Goal: Communication & Community: Answer question/provide support

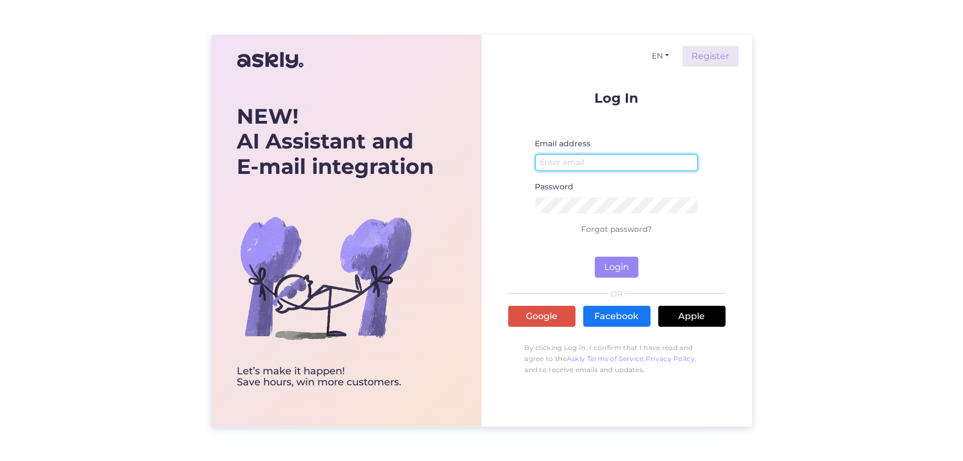
type input "[EMAIL_ADDRESS][DOMAIN_NAME]"
click at [616, 278] on div "Log In Email address [EMAIL_ADDRESS][DOMAIN_NAME] Password Forgot password? Log…" at bounding box center [616, 236] width 217 height 290
click at [616, 274] on button "Login" at bounding box center [617, 267] width 44 height 21
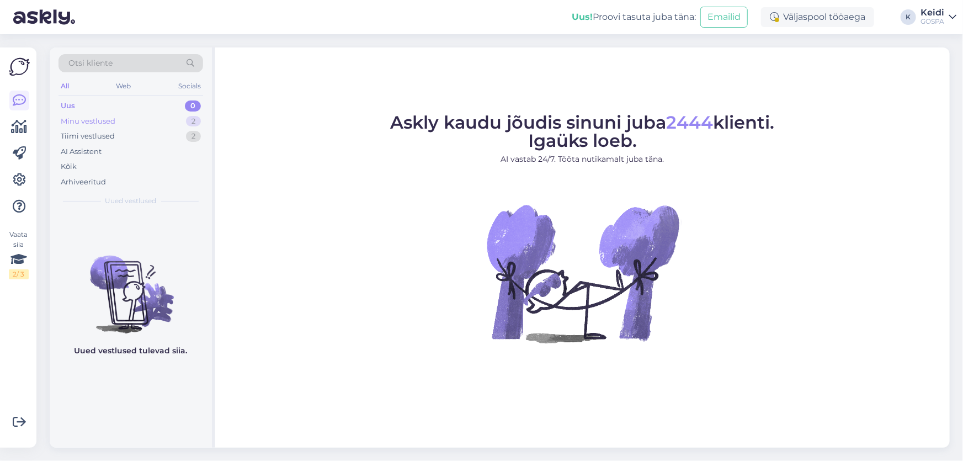
click at [114, 124] on div "Minu vestlused" at bounding box center [88, 121] width 55 height 11
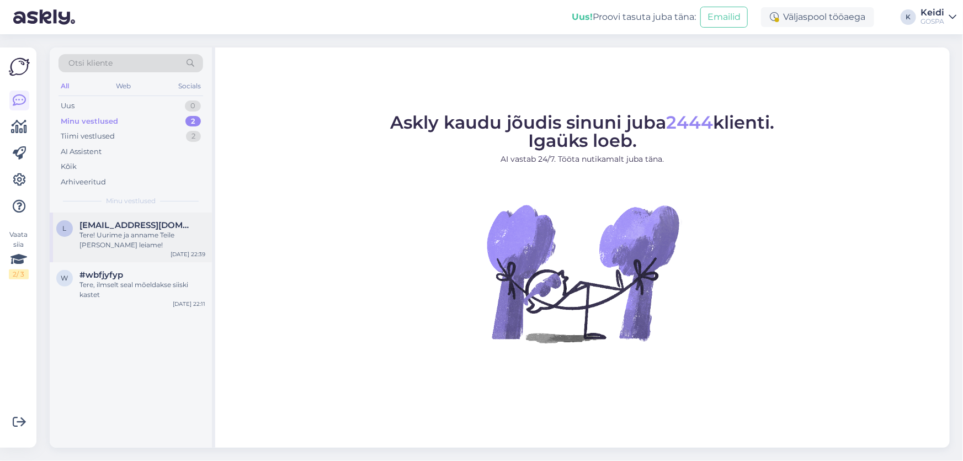
click at [142, 223] on span "[EMAIL_ADDRESS][DOMAIN_NAME]" at bounding box center [136, 225] width 115 height 10
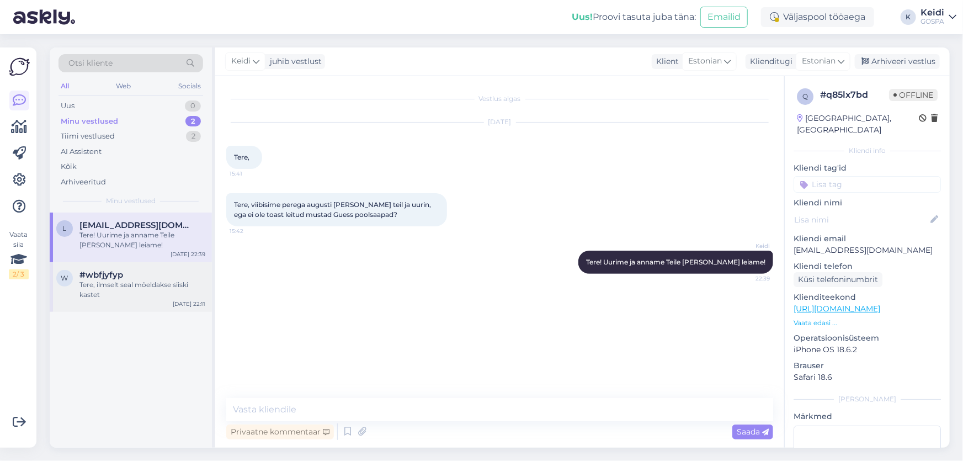
click at [138, 281] on div "Tere, ilmselt seal mõeldakse siiski kastet" at bounding box center [142, 290] width 126 height 20
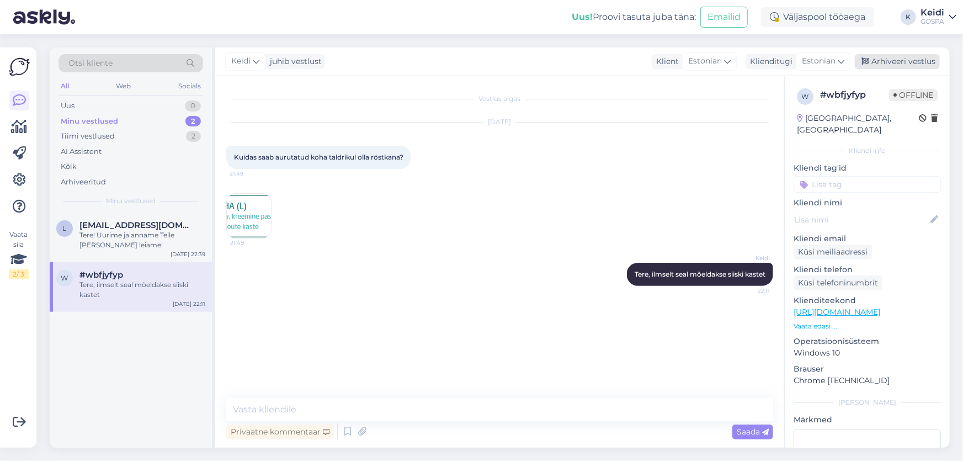
click at [861, 64] on div "Arhiveeri vestlus" at bounding box center [897, 61] width 85 height 15
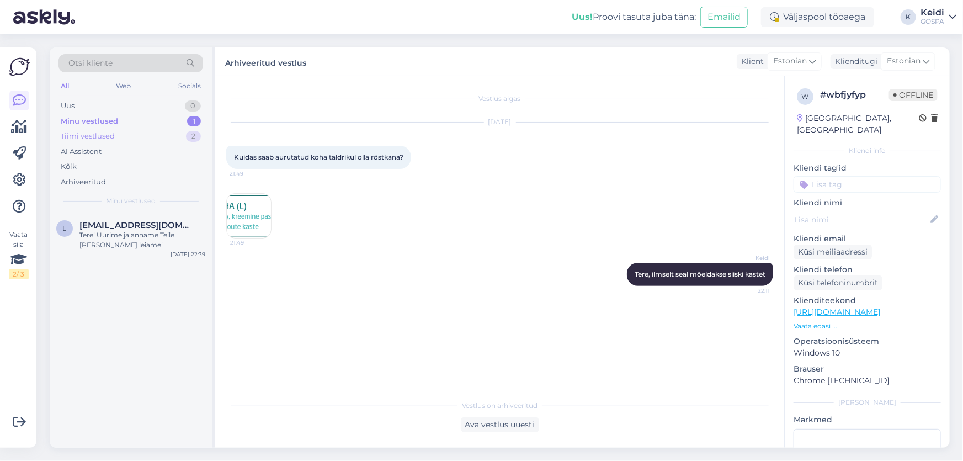
click at [98, 132] on div "Tiimi vestlused" at bounding box center [88, 136] width 54 height 11
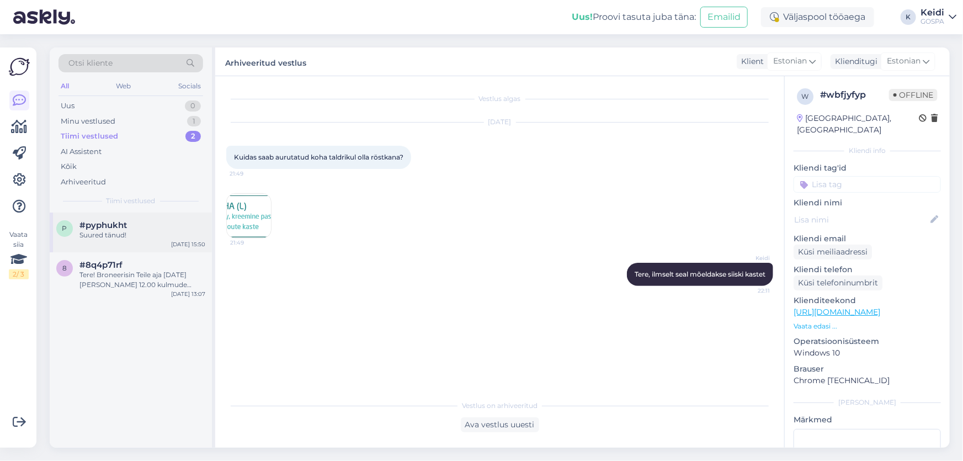
click at [112, 234] on div "Suured tänud!" at bounding box center [142, 235] width 126 height 10
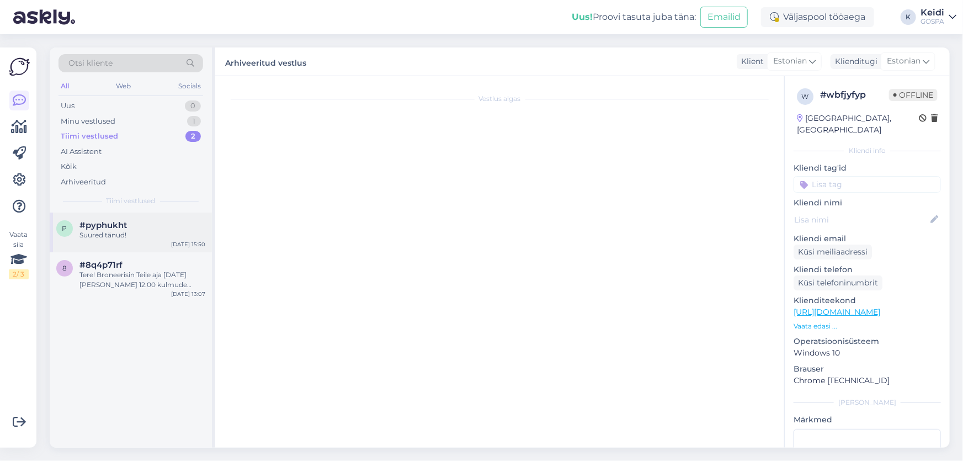
scroll to position [180, 0]
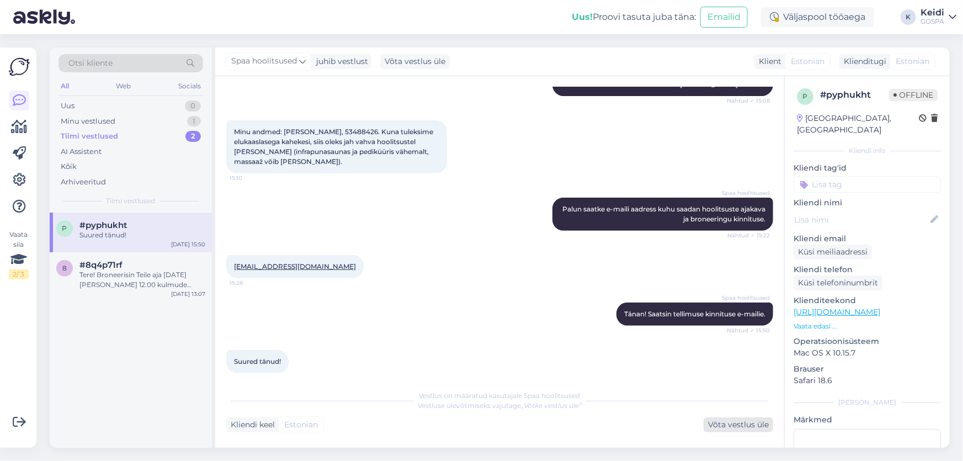
click at [751, 426] on div "Võta vestlus üle" at bounding box center [738, 424] width 70 height 15
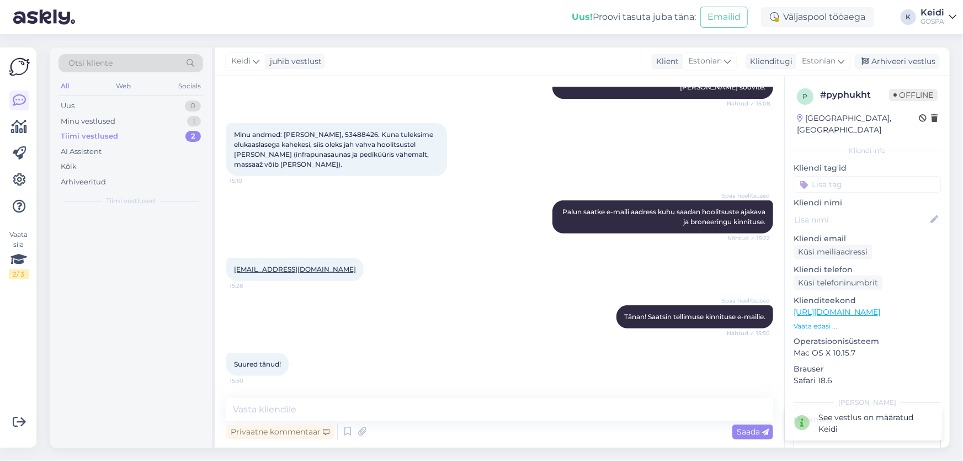
scroll to position [166, 0]
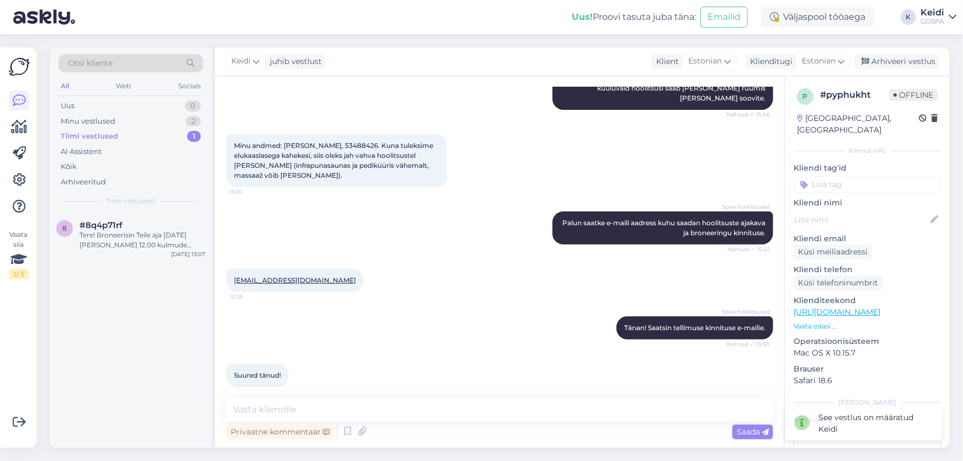
click at [887, 70] on div "Keidi juhib vestlust Klient [DEMOGRAPHIC_DATA] Klienditugi Estonian Arhiveeri v…" at bounding box center [582, 61] width 734 height 29
click at [887, 66] on div "Arhiveeri vestlus" at bounding box center [897, 61] width 85 height 15
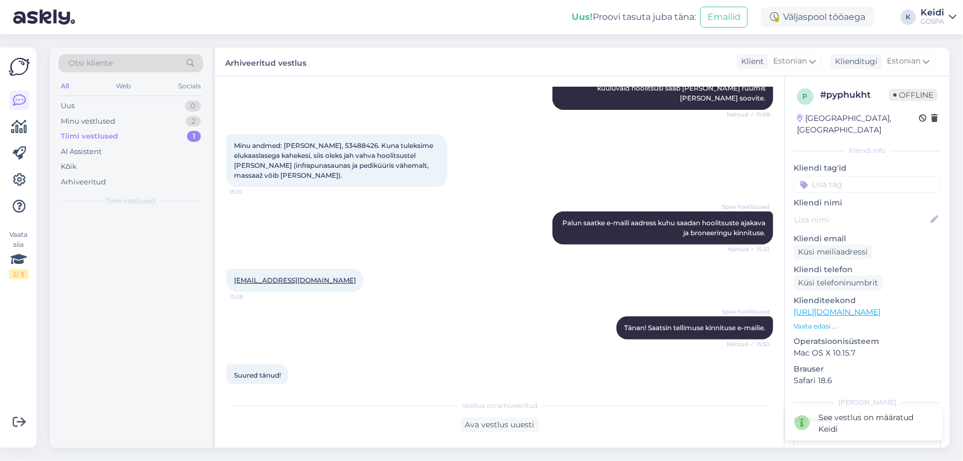
scroll to position [170, 0]
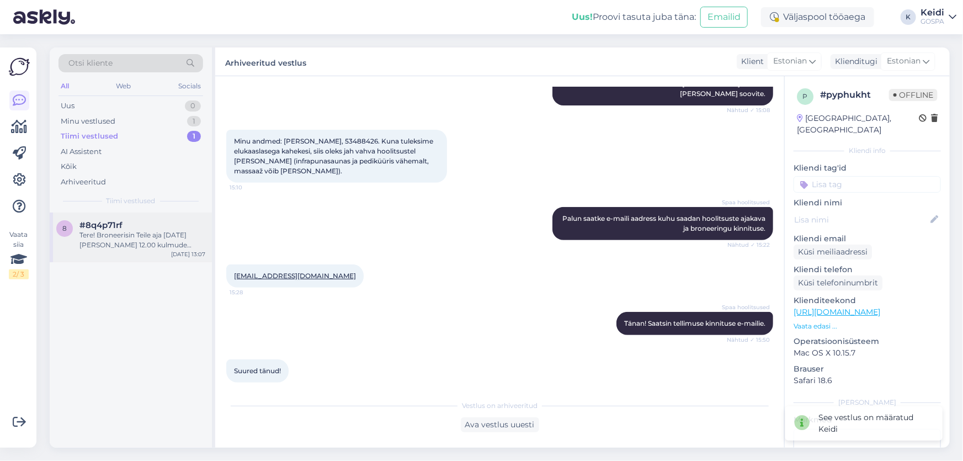
drag, startPoint x: 105, startPoint y: 226, endPoint x: 108, endPoint y: 232, distance: 6.2
click at [106, 229] on span "#8q4p71rf" at bounding box center [100, 225] width 43 height 10
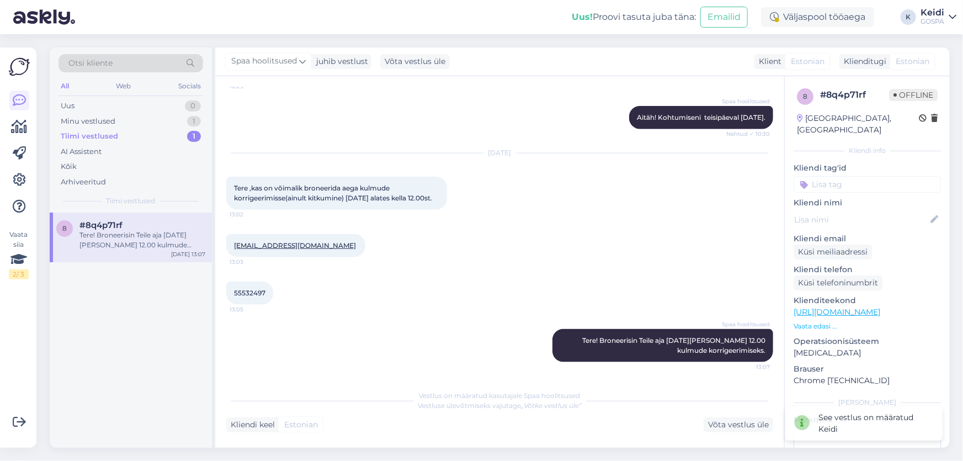
click at [115, 242] on div "Tere! Broneerisin Teile aja [DATE][PERSON_NAME] 12.00 kulmude korrigeerimiseks." at bounding box center [142, 240] width 126 height 20
click at [728, 421] on div "Võta vestlus üle" at bounding box center [738, 424] width 70 height 15
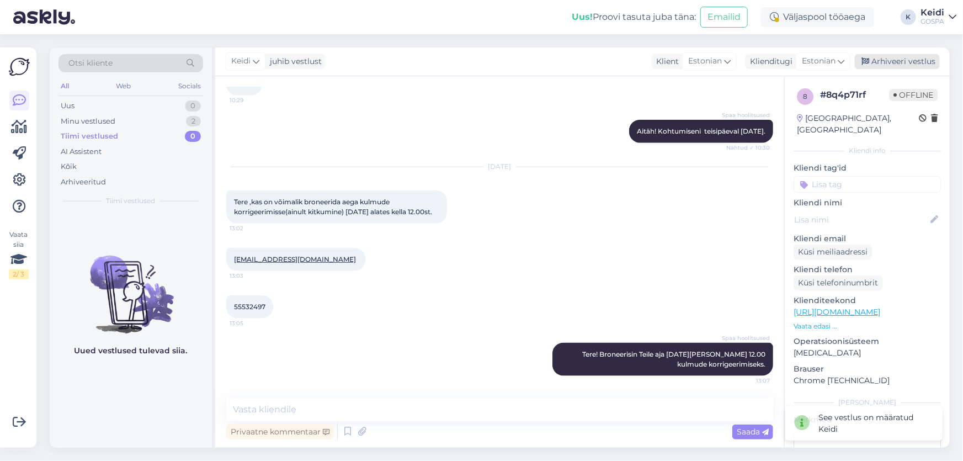
click at [898, 65] on div "Arhiveeri vestlus" at bounding box center [897, 61] width 85 height 15
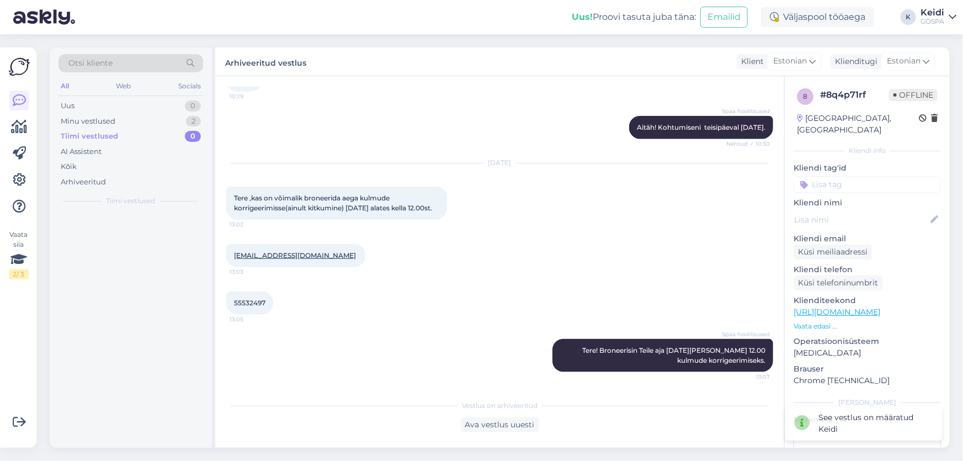
scroll to position [590, 0]
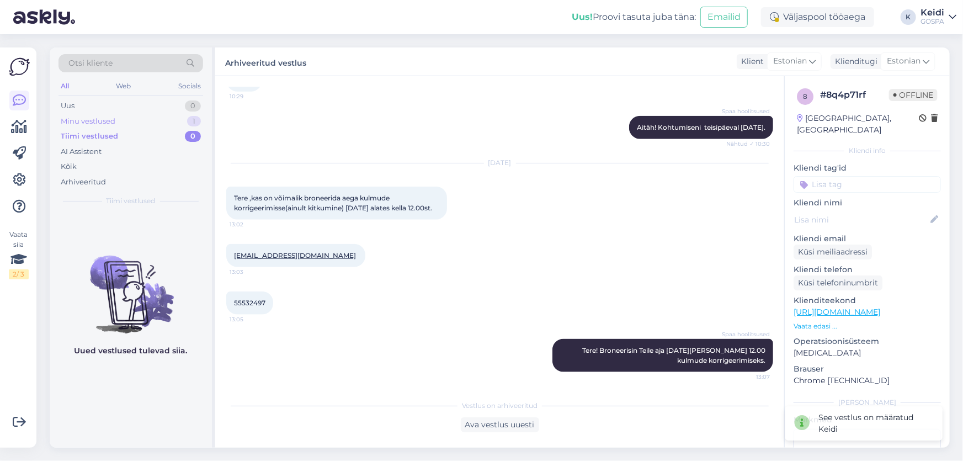
click at [77, 123] on div "Minu vestlused" at bounding box center [88, 121] width 55 height 11
